Goal: Information Seeking & Learning: Learn about a topic

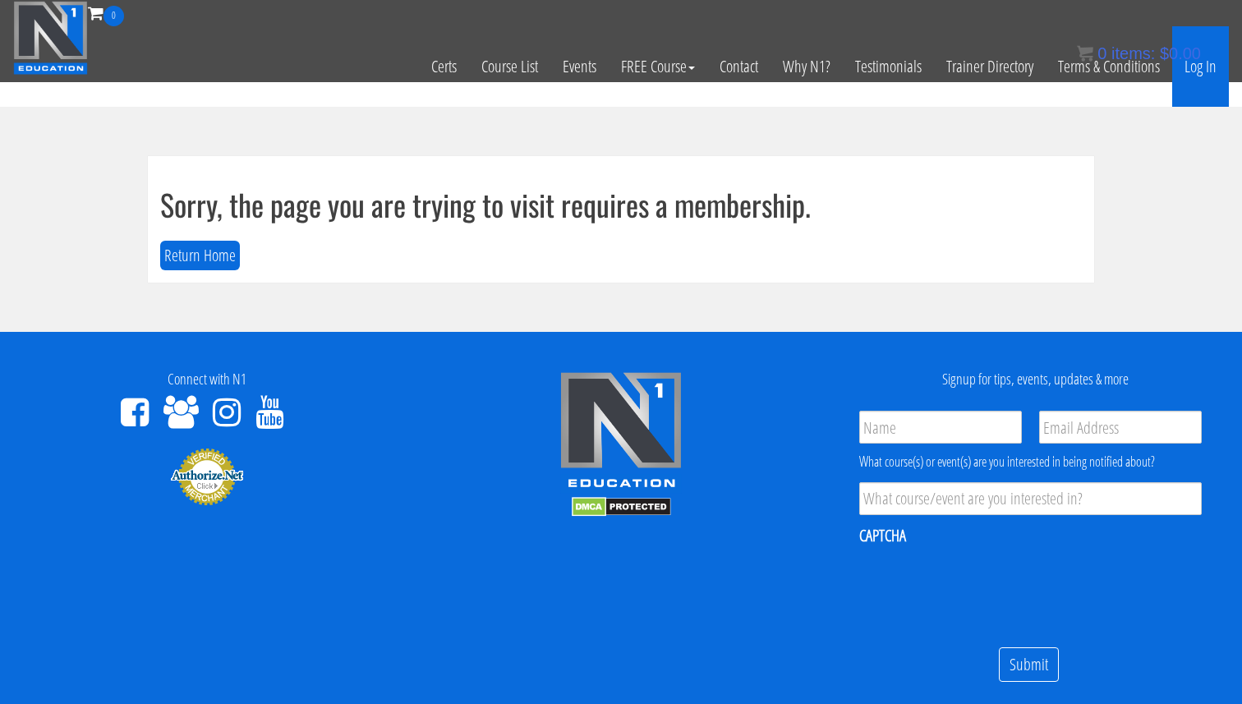
click at [1201, 81] on link "Log In" at bounding box center [1200, 66] width 57 height 80
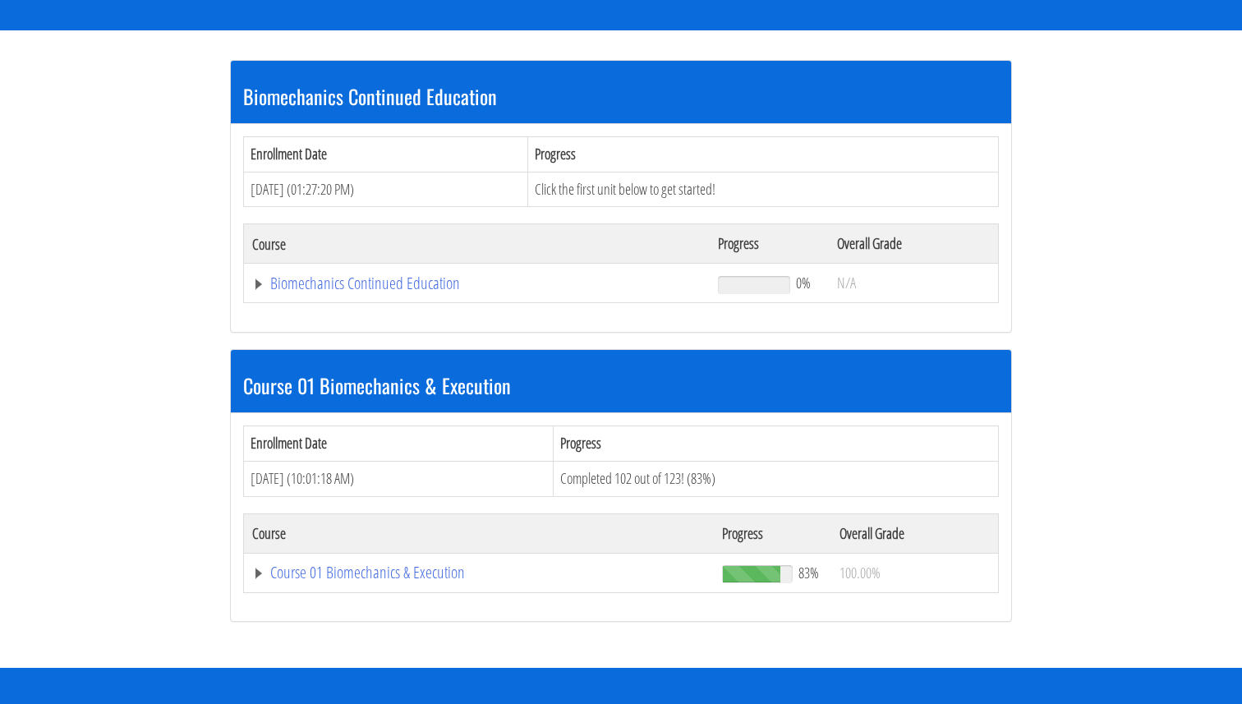
scroll to position [296, 0]
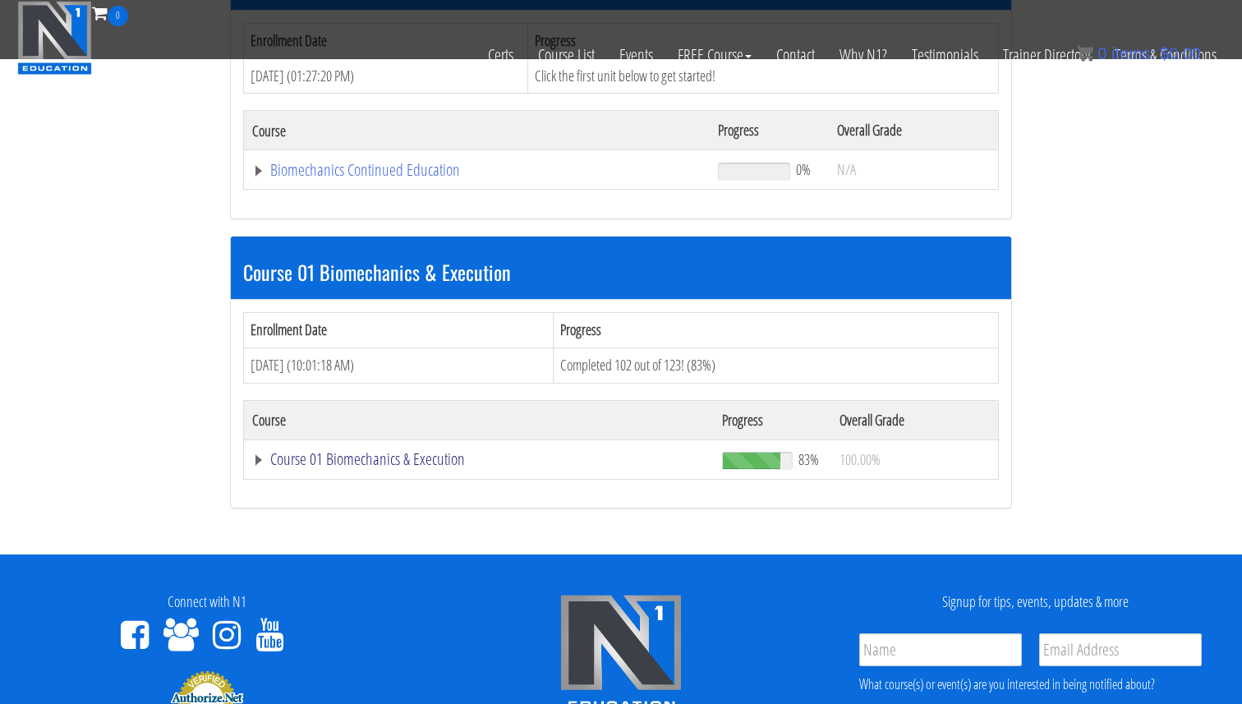
click at [364, 178] on link "Course 01 Biomechanics & Execution" at bounding box center [476, 170] width 449 height 16
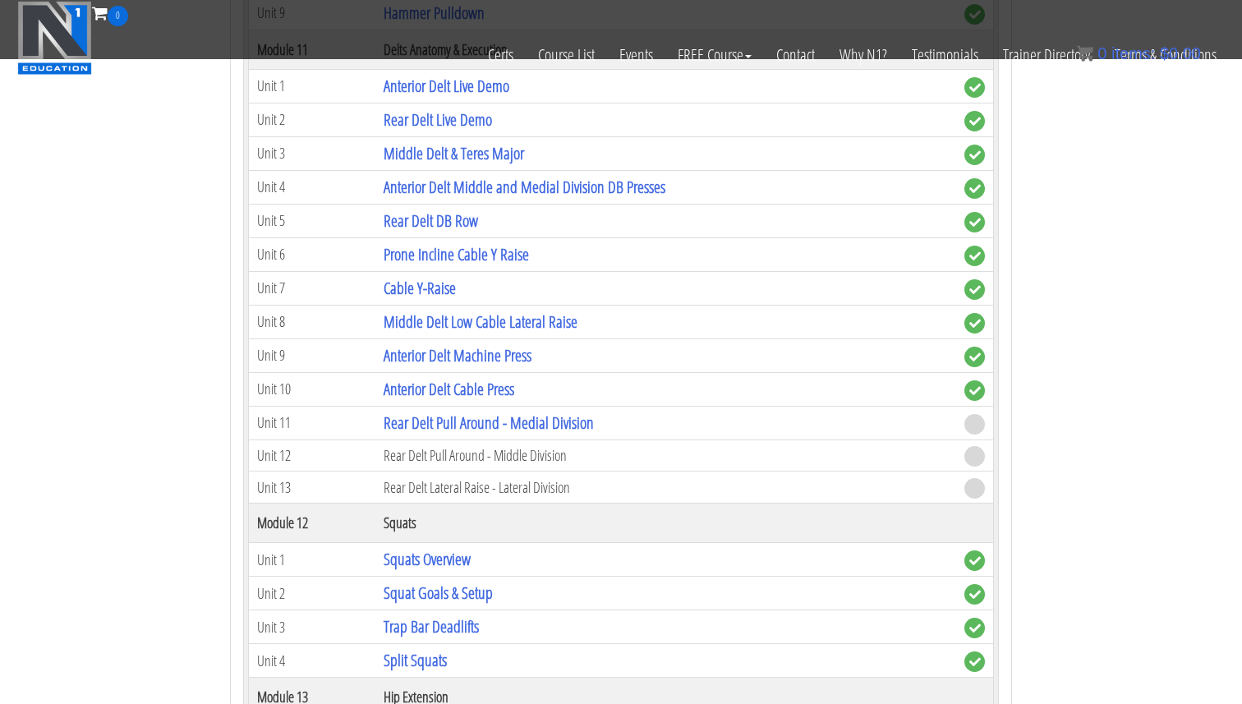
scroll to position [3588, 0]
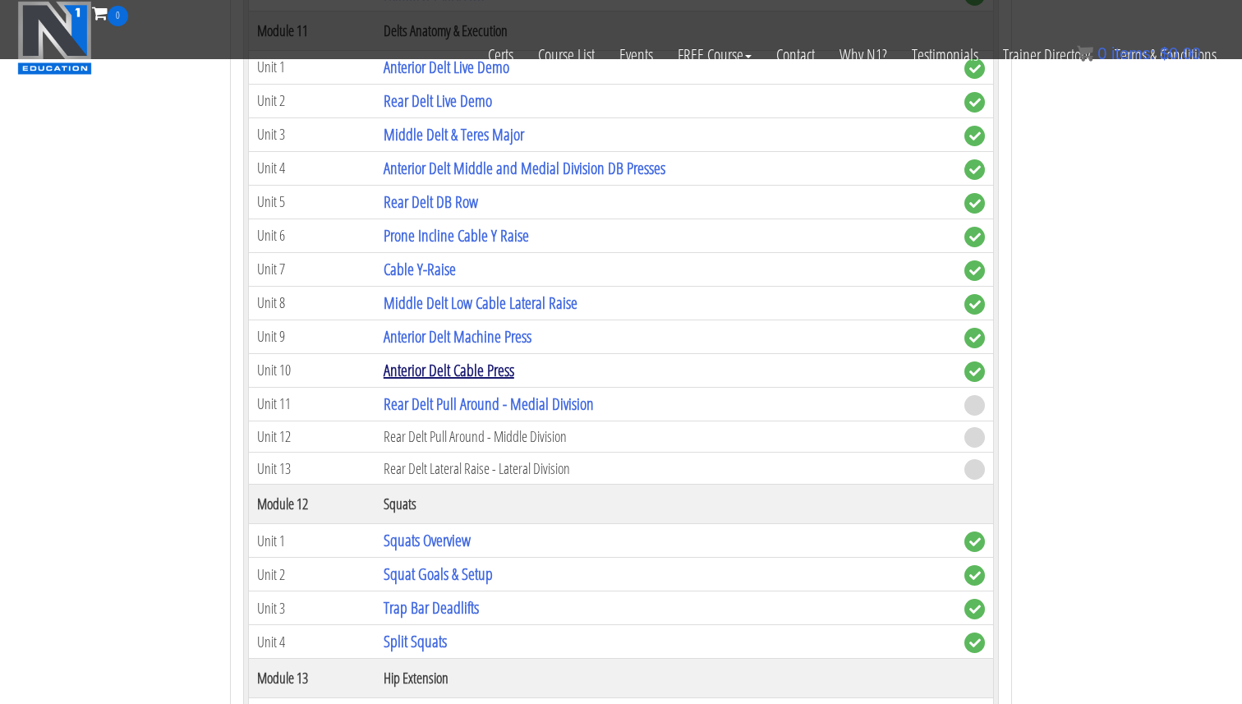
click at [462, 370] on link "Anterior Delt Cable Press" at bounding box center [448, 370] width 131 height 22
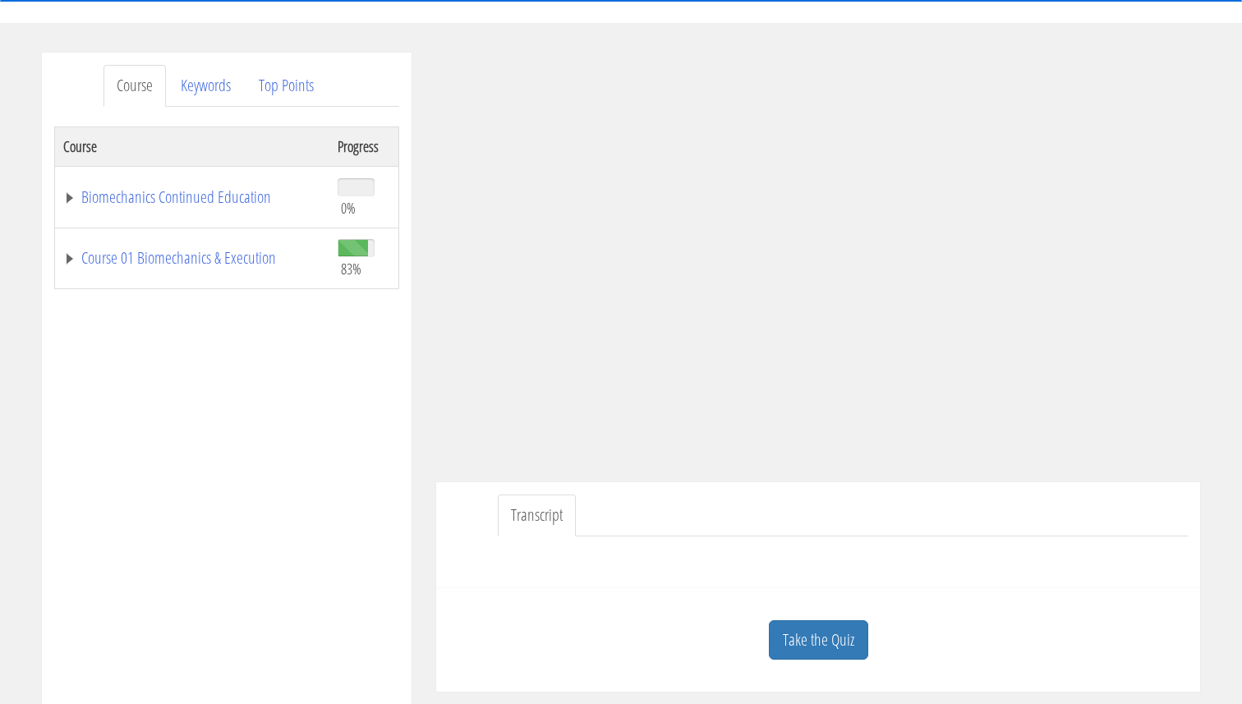
scroll to position [171, 0]
